Goal: Find specific page/section

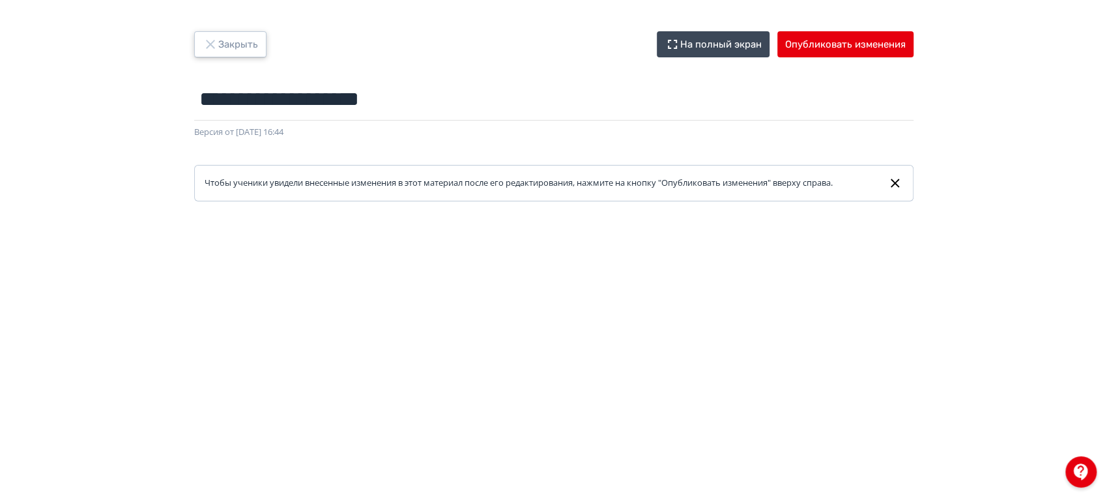
click at [234, 51] on button "Закрыть" at bounding box center [230, 44] width 72 height 26
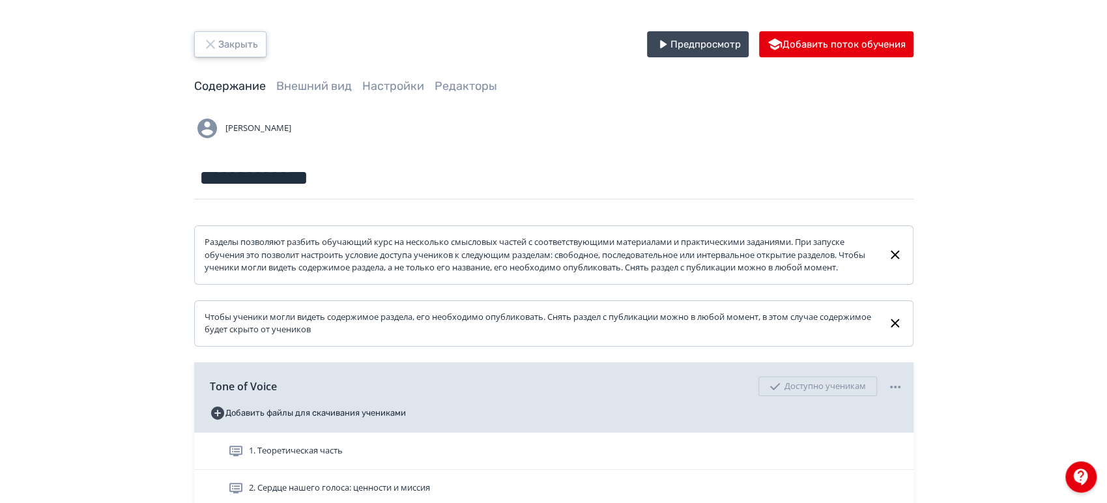
click at [232, 40] on button "Закрыть" at bounding box center [230, 44] width 72 height 26
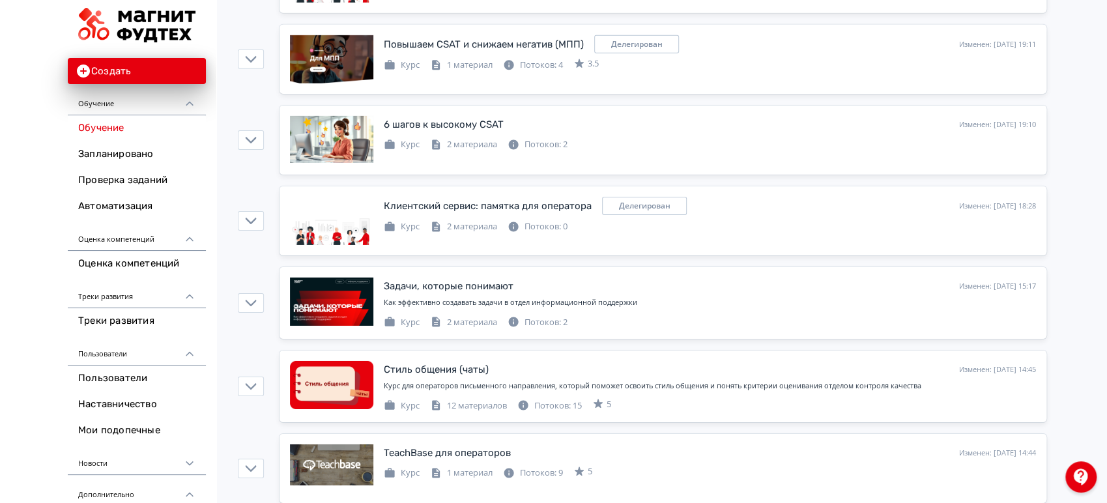
scroll to position [2967, 0]
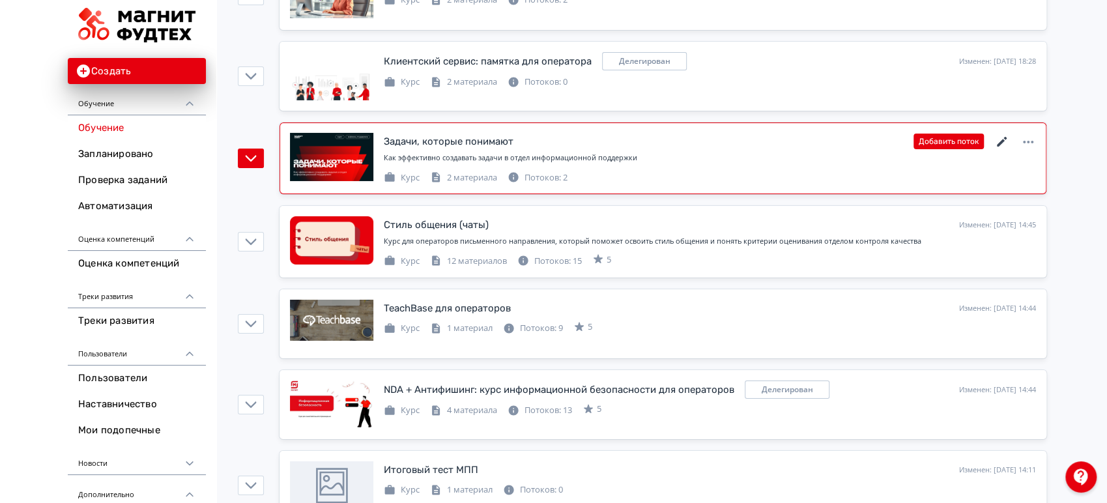
click at [1002, 134] on icon at bounding box center [1002, 142] width 16 height 16
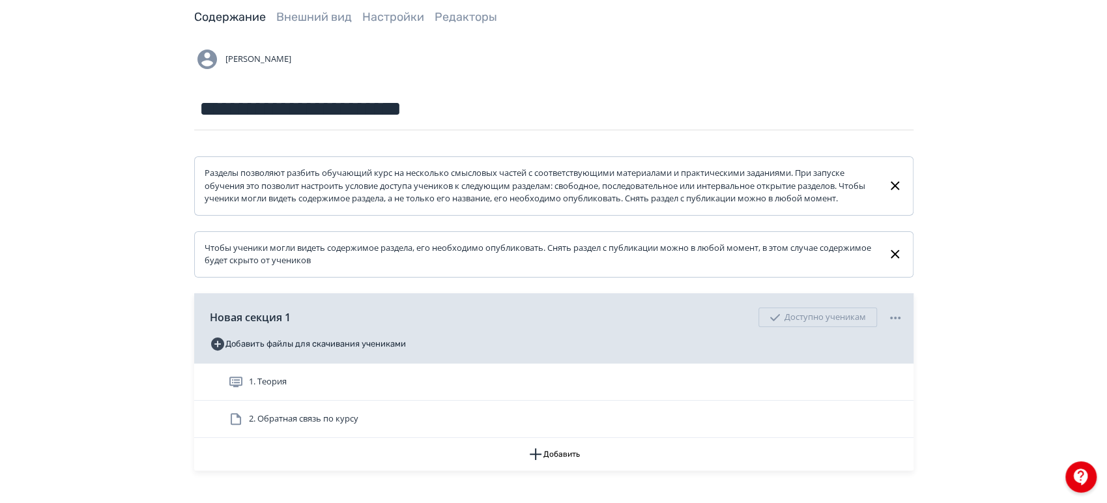
scroll to position [158, 0]
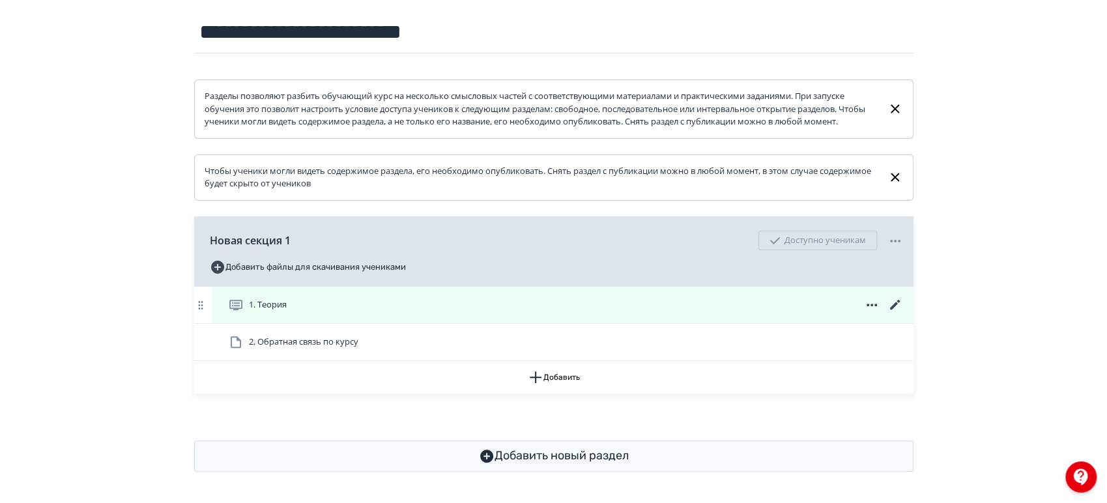
click at [894, 301] on icon at bounding box center [895, 305] width 16 height 16
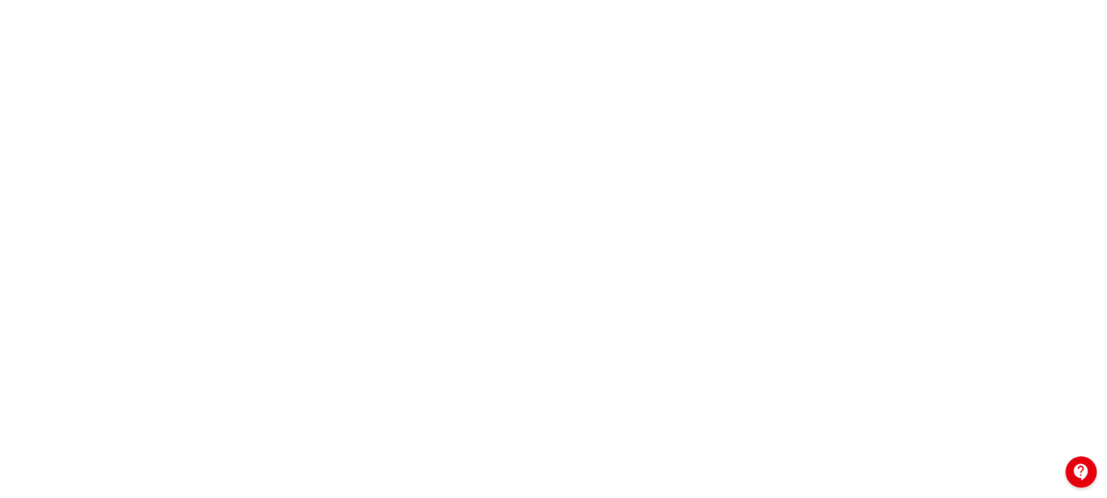
scroll to position [315, 0]
